Goal: Check status: Check status

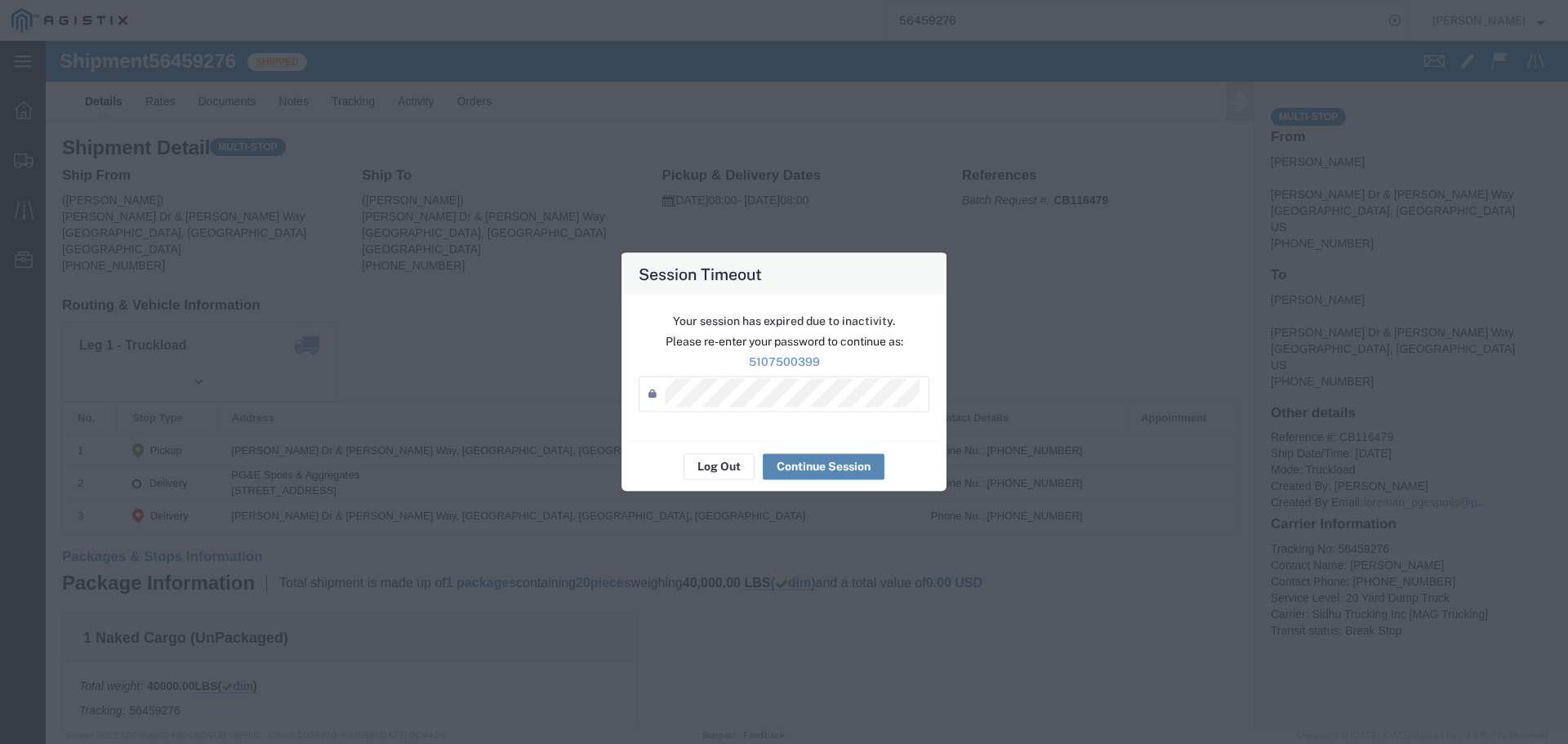
click at [816, 463] on button "Continue Session" at bounding box center [824, 466] width 121 height 26
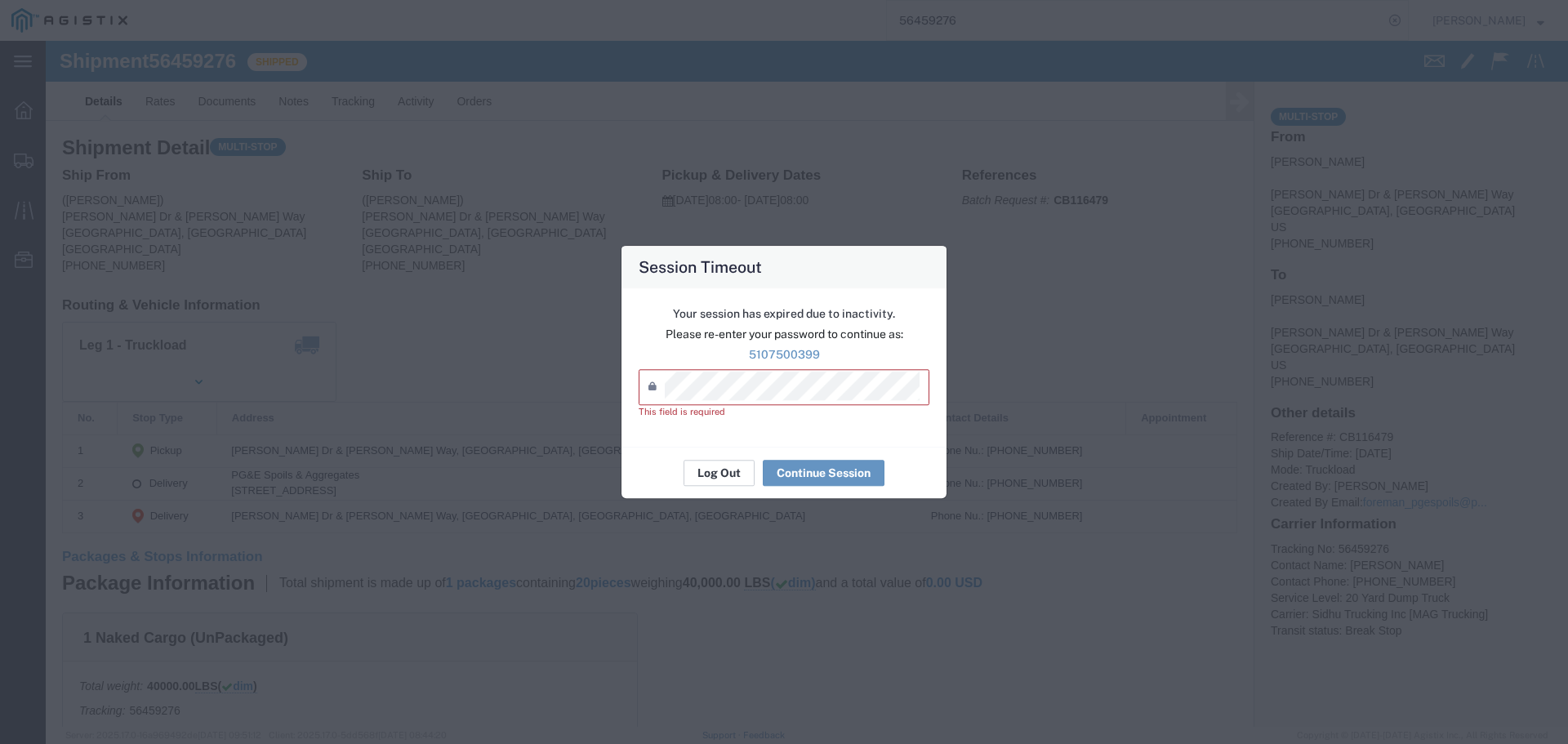
click at [711, 473] on button "Log Out" at bounding box center [719, 472] width 71 height 26
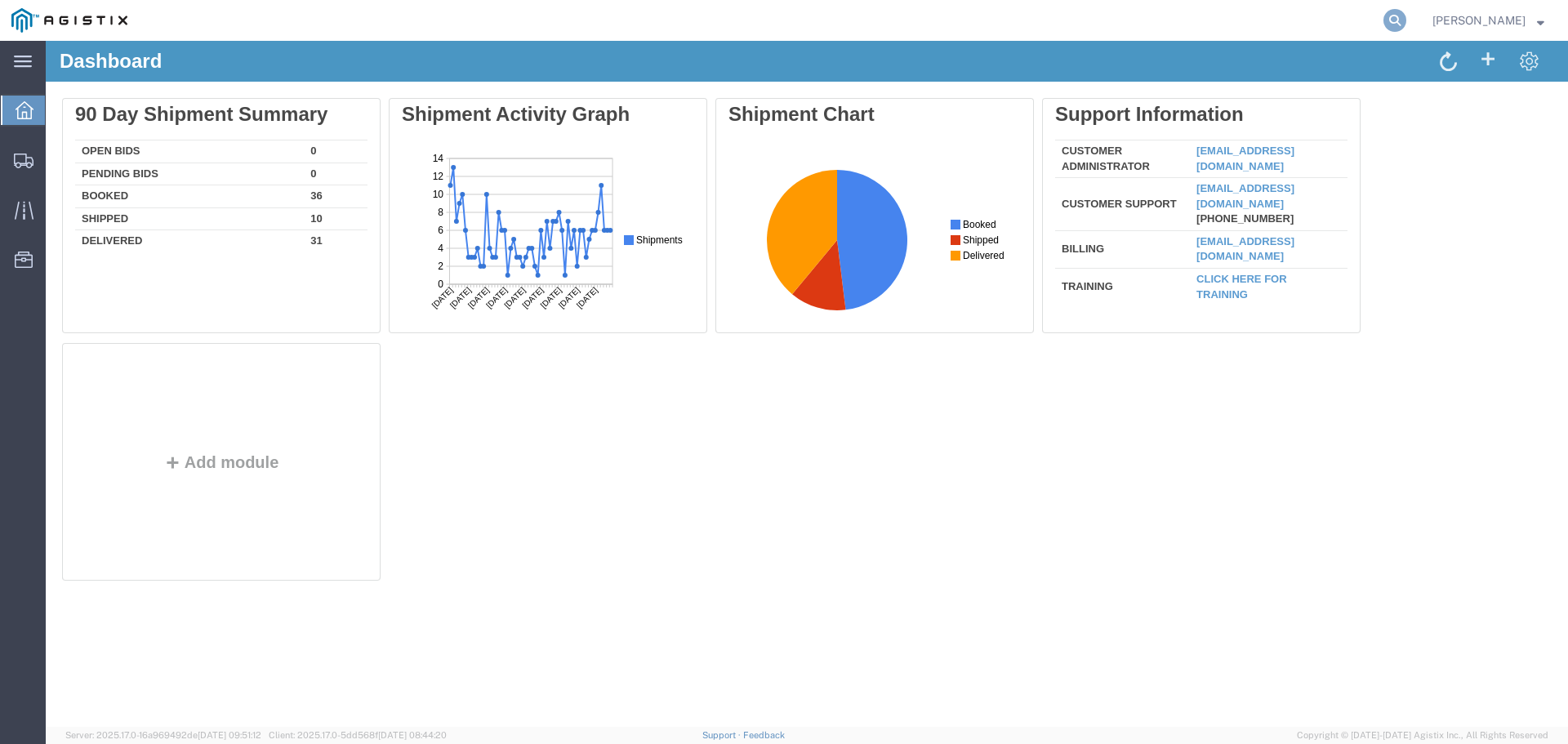
click at [1407, 19] on icon at bounding box center [1395, 21] width 23 height 23
type input "56301194"
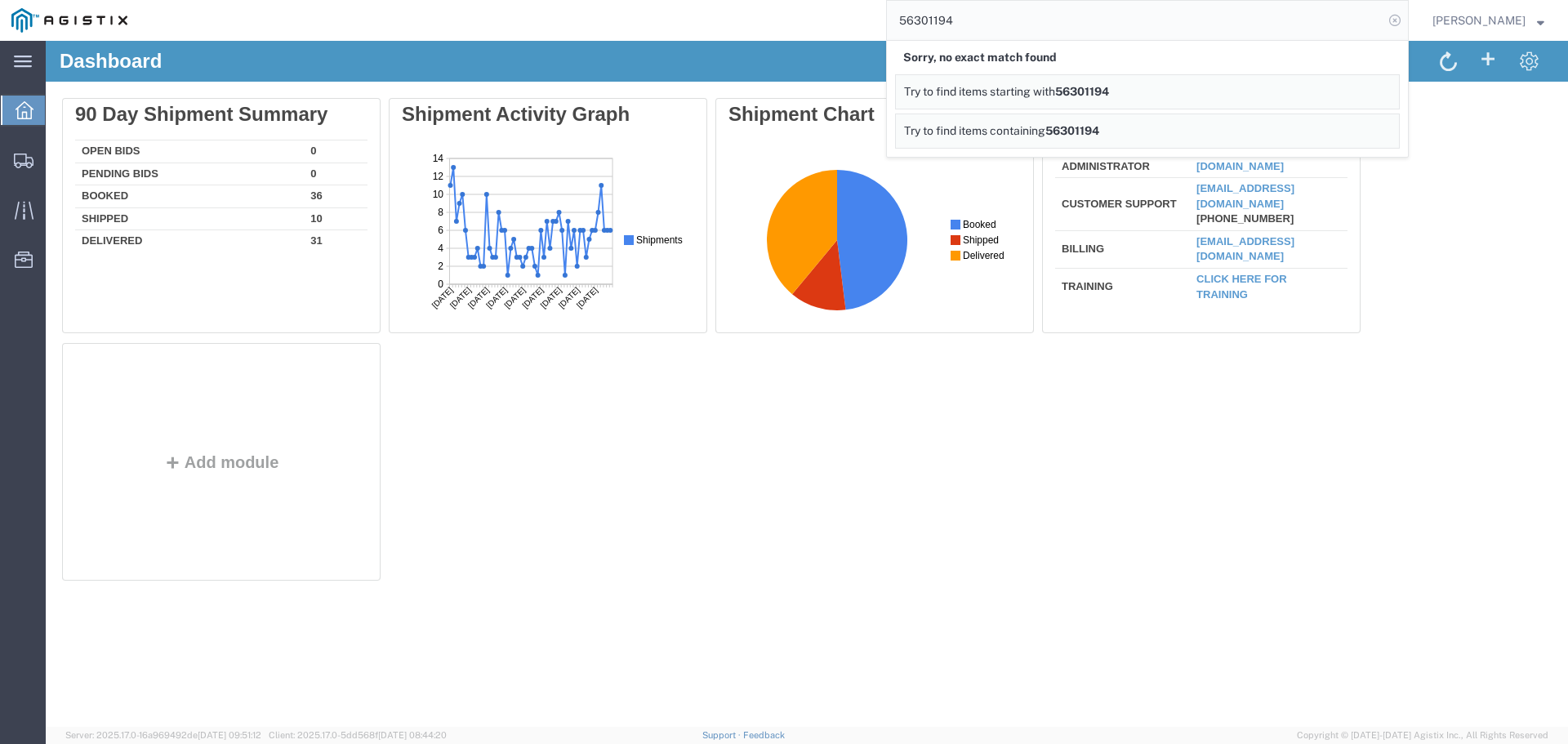
click at [1407, 22] on icon at bounding box center [1395, 21] width 23 height 23
